Goal: Task Accomplishment & Management: Manage account settings

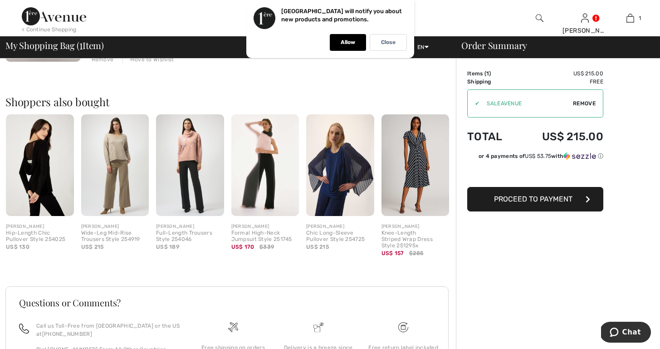
scroll to position [183, 0]
click at [352, 200] on img at bounding box center [340, 166] width 68 height 102
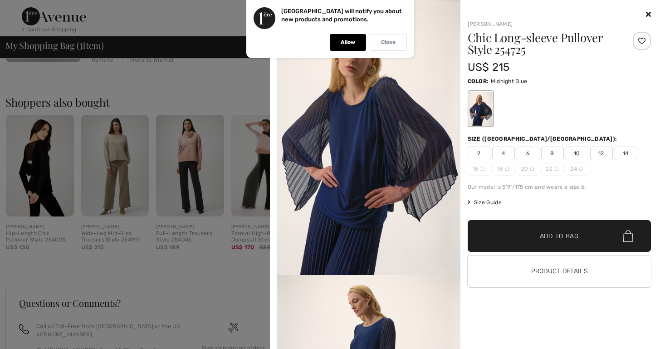
click at [378, 39] on div "Close" at bounding box center [387, 42] width 37 height 17
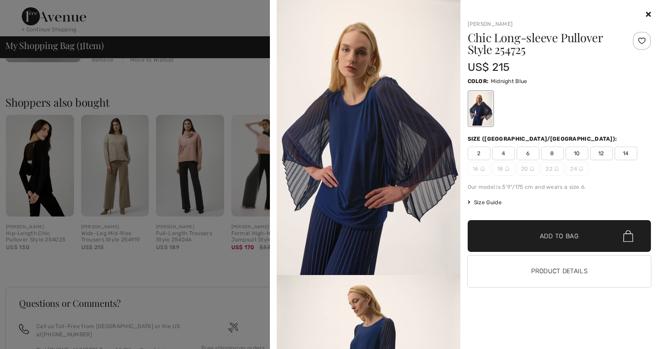
click at [390, 235] on img at bounding box center [369, 137] width 184 height 275
click at [177, 219] on div at bounding box center [330, 174] width 660 height 349
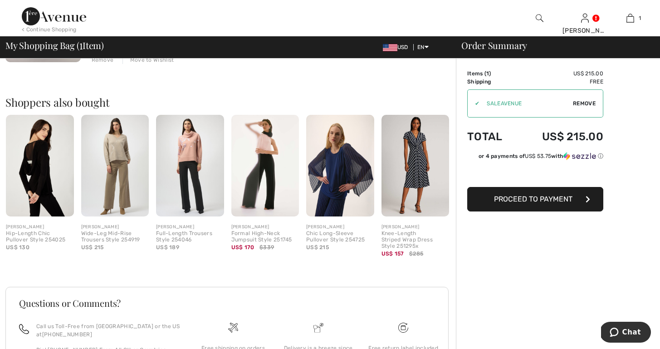
scroll to position [180, 0]
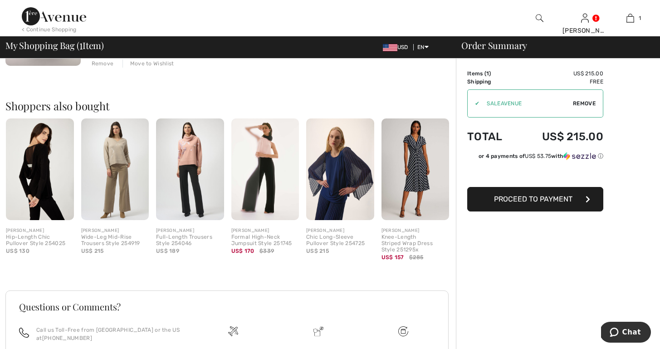
click at [332, 239] on div "Chic Long-Sleeve Pullover Style 254725" at bounding box center [340, 240] width 68 height 13
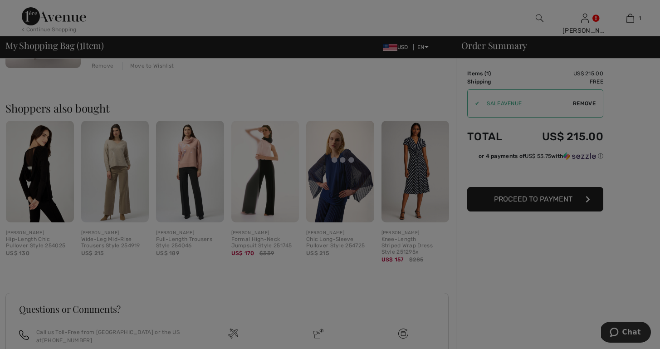
scroll to position [179, 0]
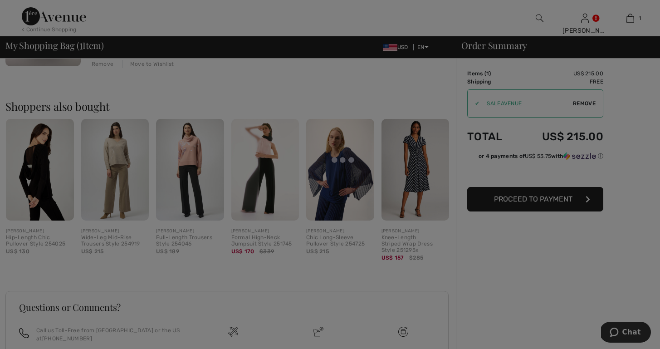
click at [333, 238] on div at bounding box center [330, 174] width 660 height 349
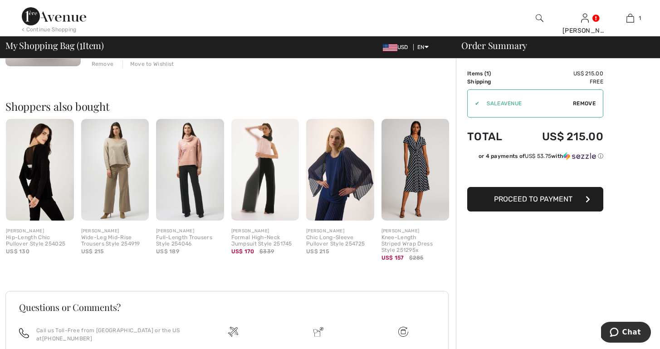
scroll to position [179, 0]
click at [330, 197] on img at bounding box center [340, 170] width 68 height 102
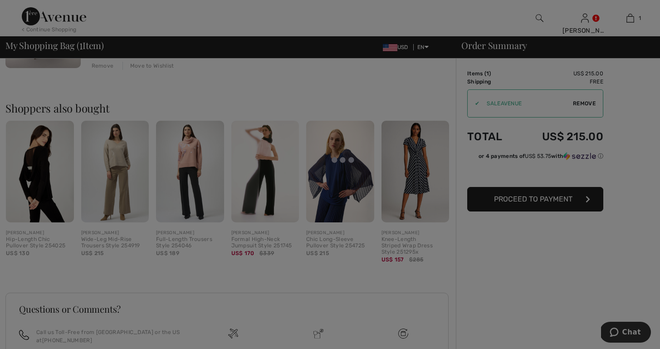
click at [330, 197] on div at bounding box center [330, 174] width 660 height 349
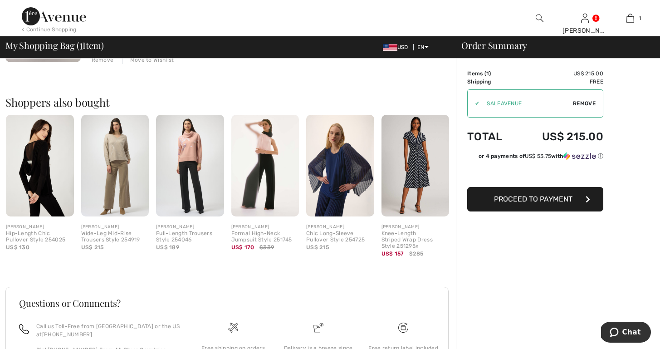
scroll to position [183, 0]
click at [333, 200] on img at bounding box center [340, 166] width 68 height 102
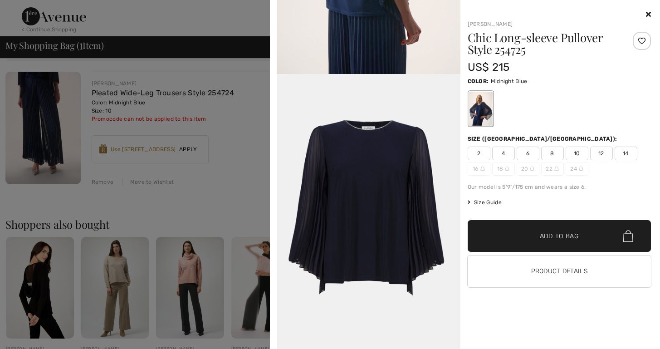
scroll to position [1013, 0]
click at [364, 295] on img at bounding box center [369, 211] width 184 height 275
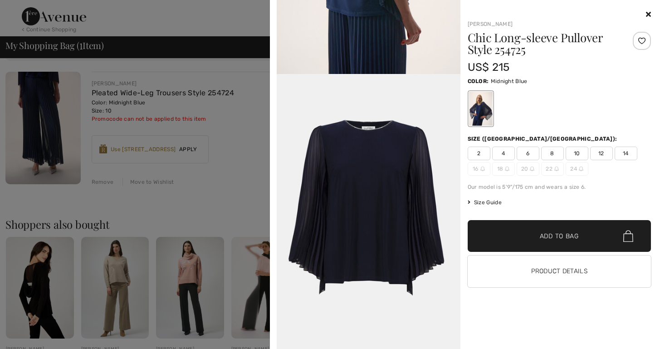
click at [574, 150] on span "10" at bounding box center [576, 153] width 23 height 14
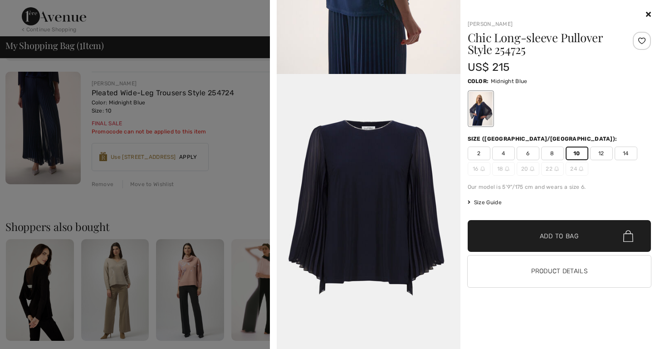
click at [476, 118] on div at bounding box center [480, 109] width 24 height 34
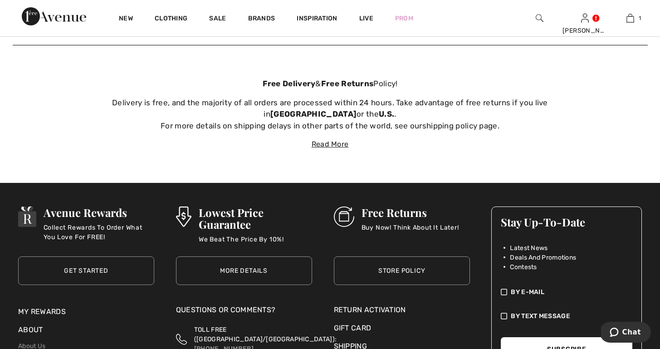
scroll to position [3277, 0]
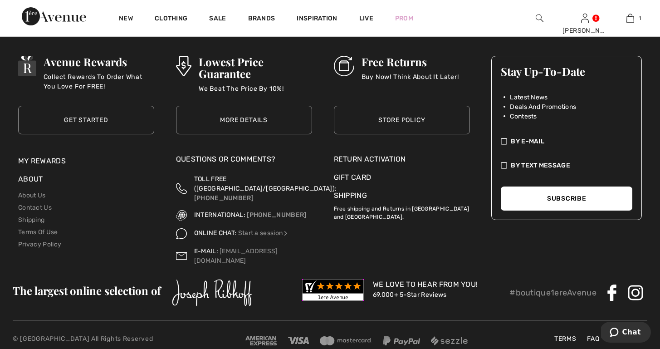
click at [367, 154] on div "Return Activation" at bounding box center [402, 159] width 136 height 11
click at [371, 154] on div "Return Activation" at bounding box center [402, 159] width 136 height 11
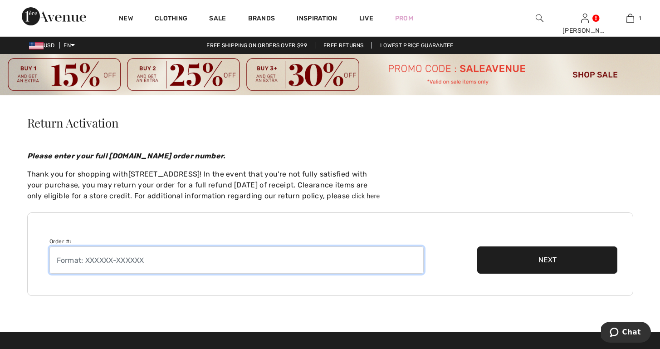
drag, startPoint x: 151, startPoint y: 261, endPoint x: 70, endPoint y: 252, distance: 82.0
click at [70, 252] on input "text" at bounding box center [236, 259] width 374 height 27
paste input "Order #: 250927-1402516"
click at [75, 259] on input "Order #: 250927-1402516" at bounding box center [236, 259] width 374 height 27
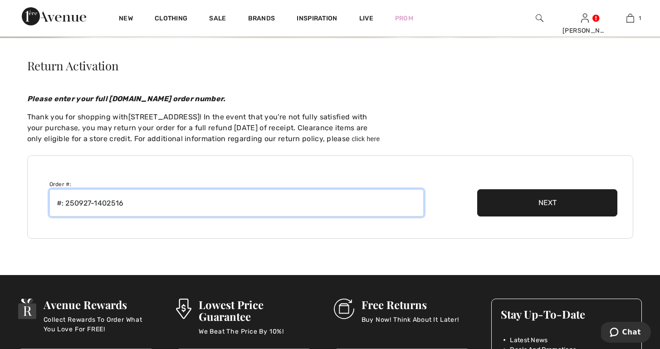
type input "#: 250927-1402516"
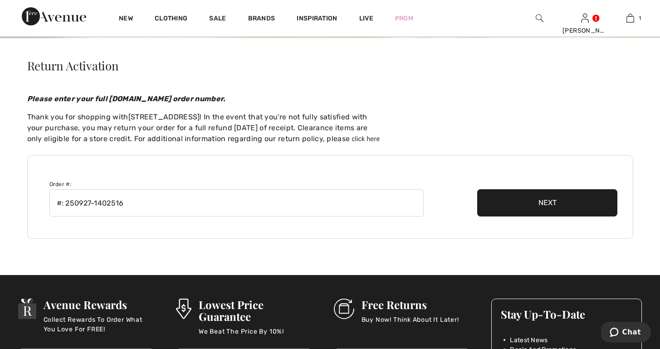
scroll to position [60, 0]
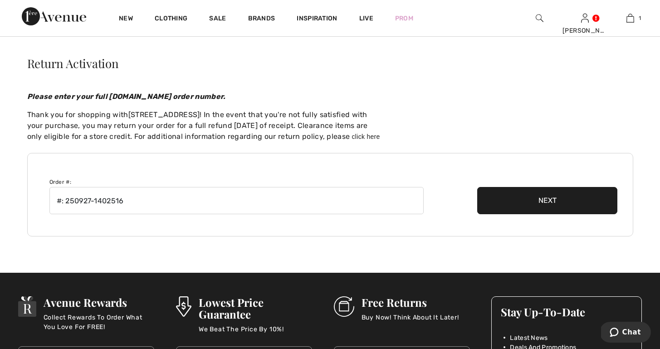
click at [532, 204] on button "Next" at bounding box center [547, 200] width 141 height 27
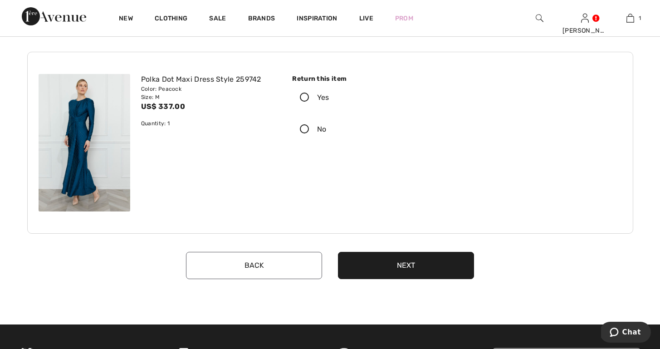
scroll to position [101, 0]
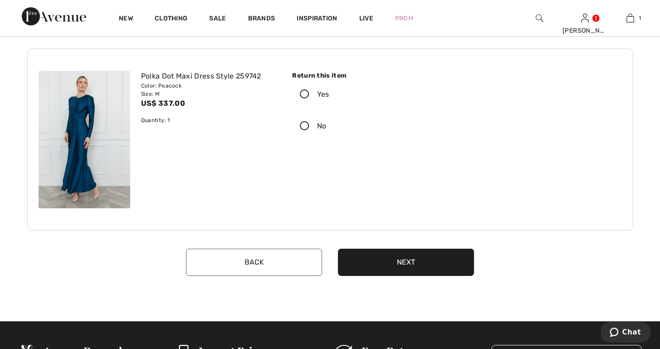
click at [304, 92] on icon at bounding box center [304, 95] width 24 height 10
click at [329, 92] on input "Yes" at bounding box center [332, 94] width 6 height 27
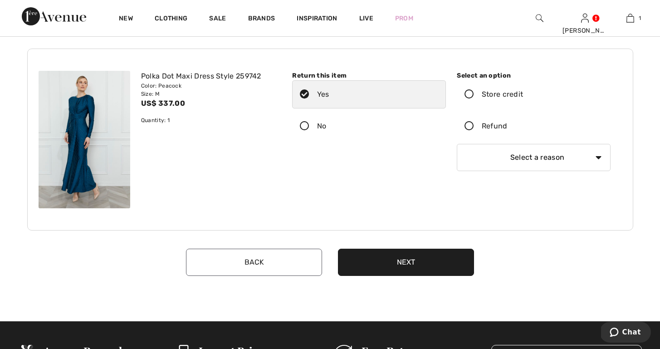
click at [470, 124] on icon at bounding box center [469, 126] width 24 height 10
click at [507, 124] on input "Refund" at bounding box center [510, 125] width 6 height 27
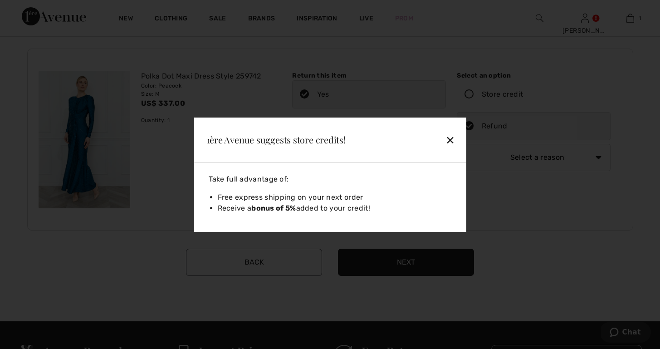
click at [450, 139] on div "✕" at bounding box center [429, 139] width 59 height 19
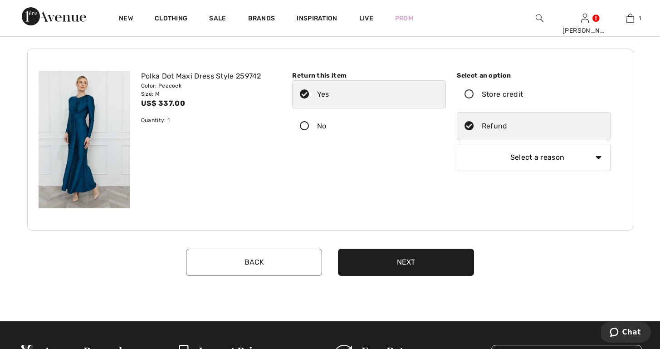
click at [466, 93] on icon at bounding box center [469, 95] width 24 height 10
click at [523, 93] on input "Store credit" at bounding box center [526, 94] width 6 height 27
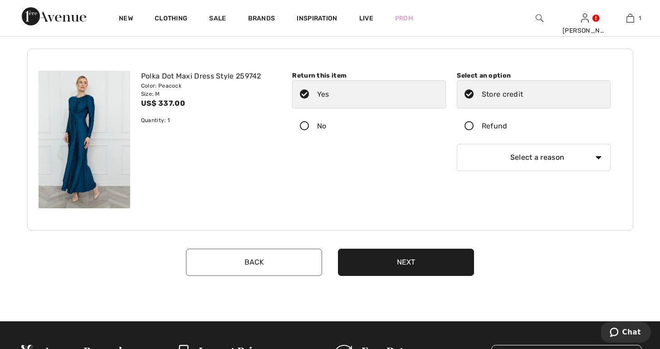
select select "4"
click at [399, 263] on button "Next" at bounding box center [406, 261] width 136 height 27
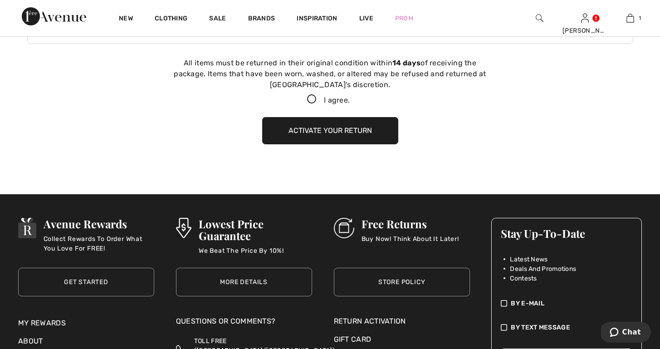
scroll to position [291, 0]
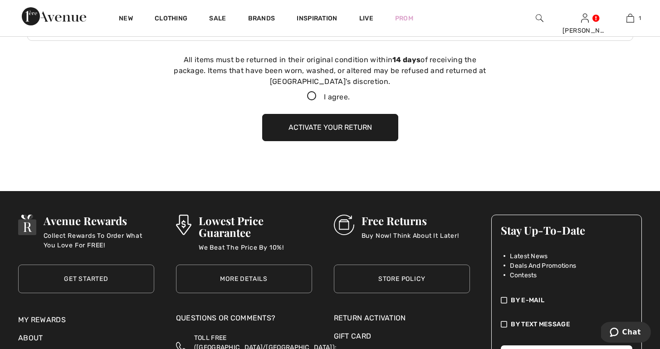
click at [308, 94] on icon at bounding box center [312, 97] width 24 height 10
click at [349, 94] on input "I agree." at bounding box center [352, 96] width 6 height 6
checkbox input "true"
click at [313, 127] on button "Activate your return" at bounding box center [330, 127] width 136 height 27
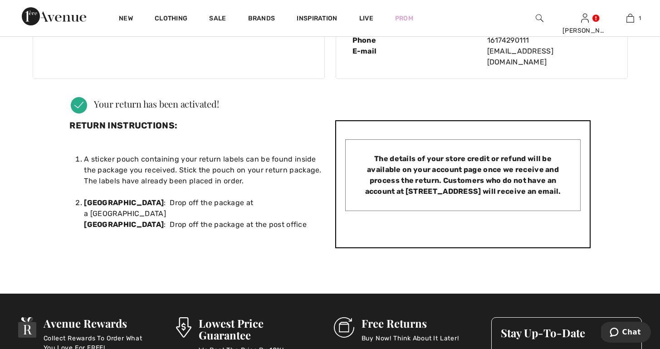
scroll to position [121, 0]
